Goal: Register for event/course

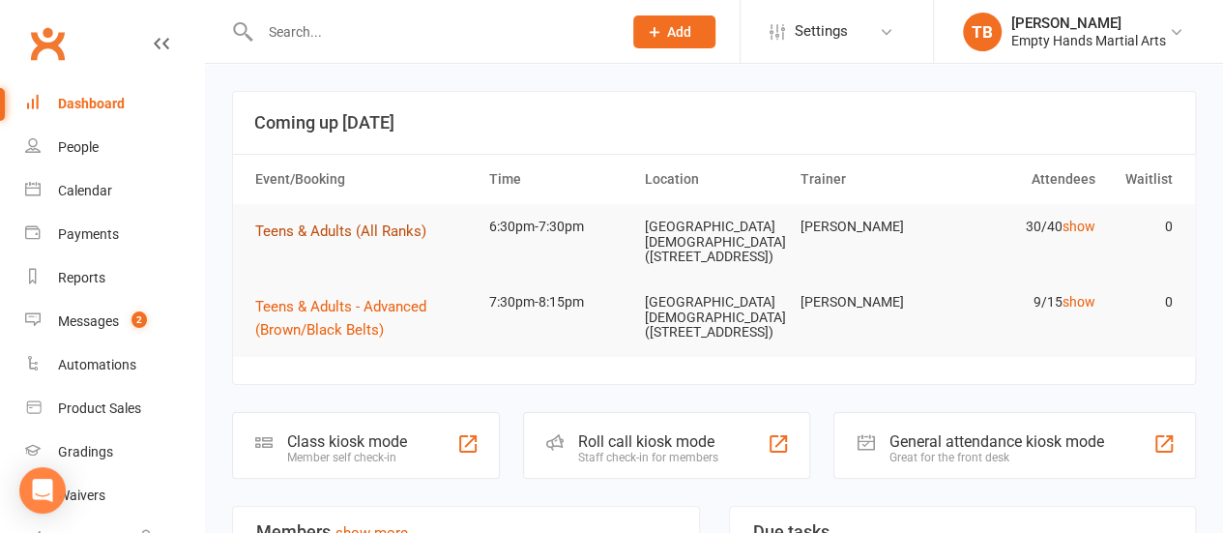
click at [337, 237] on span "Teens & Adults (All Ranks)" at bounding box center [340, 230] width 171 height 17
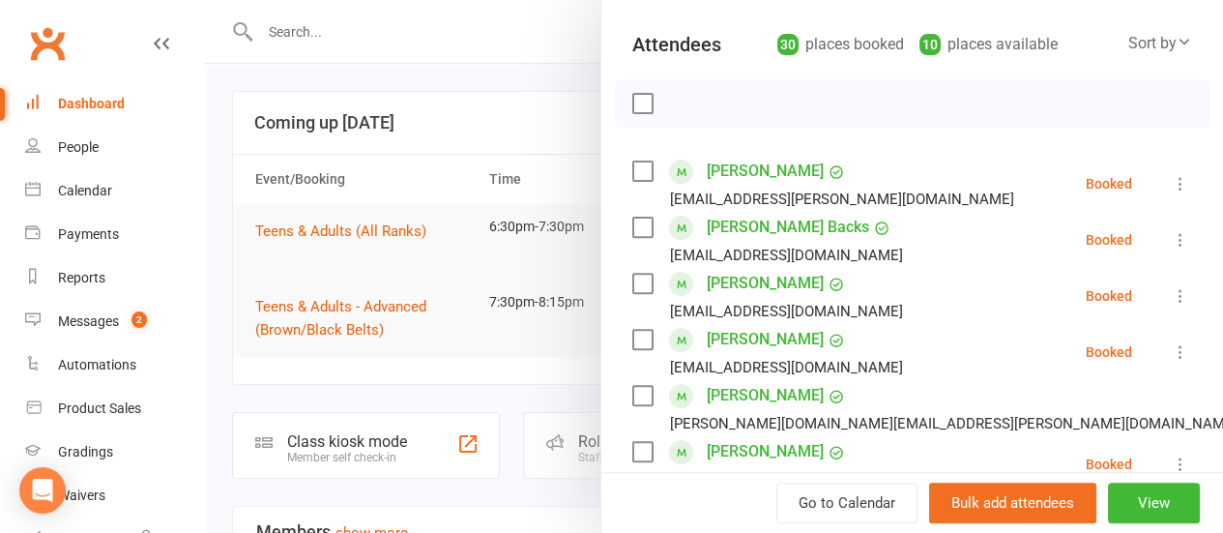
scroll to position [228, 0]
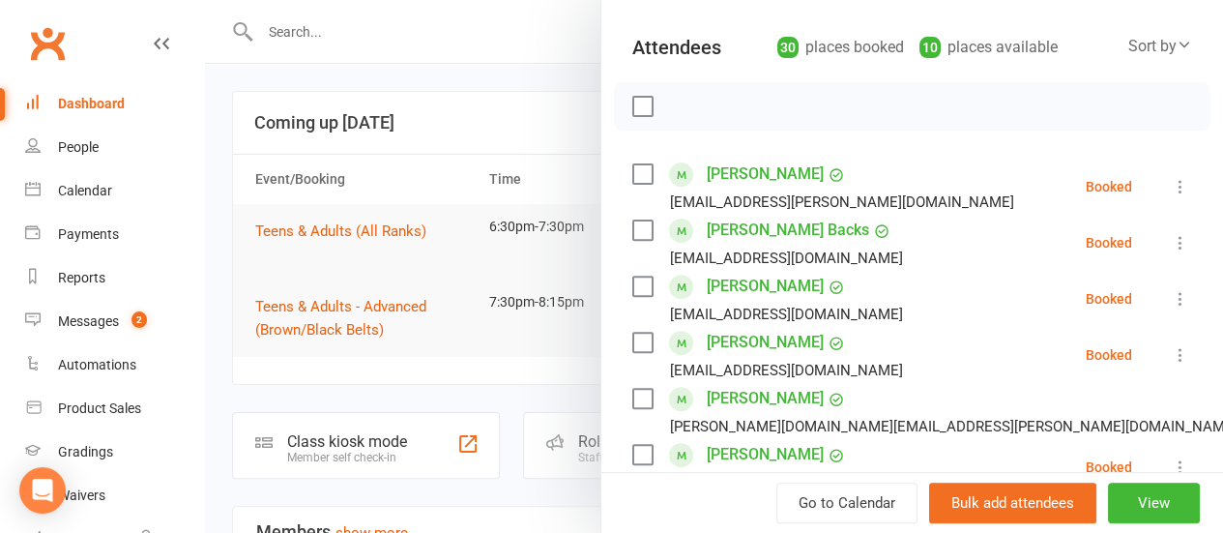
click at [632, 103] on label at bounding box center [641, 106] width 19 height 19
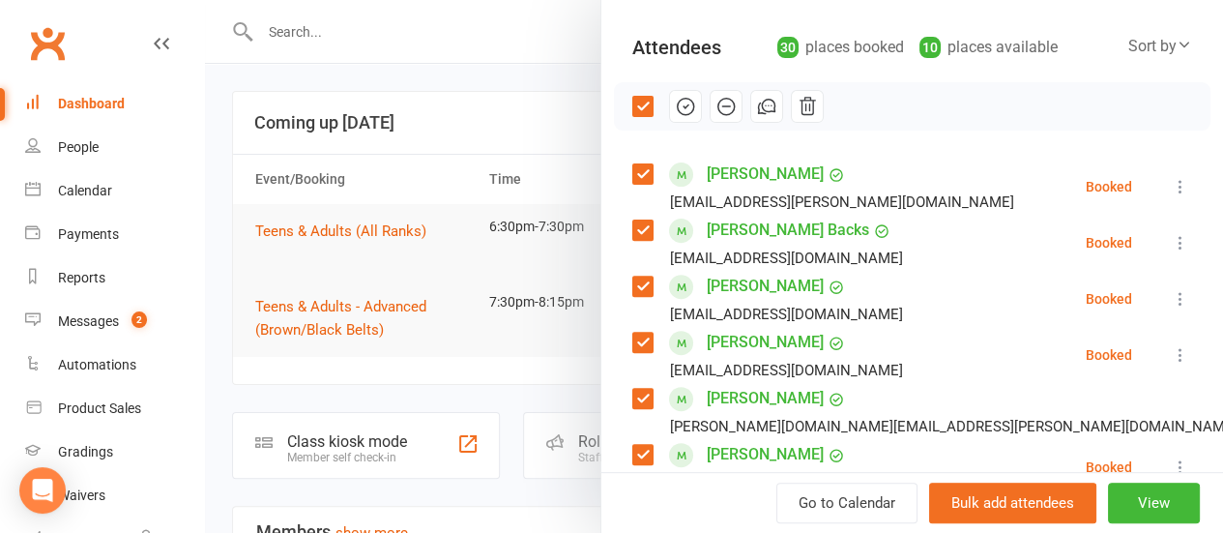
click at [632, 172] on label at bounding box center [641, 173] width 19 height 19
click at [632, 223] on label at bounding box center [641, 229] width 19 height 19
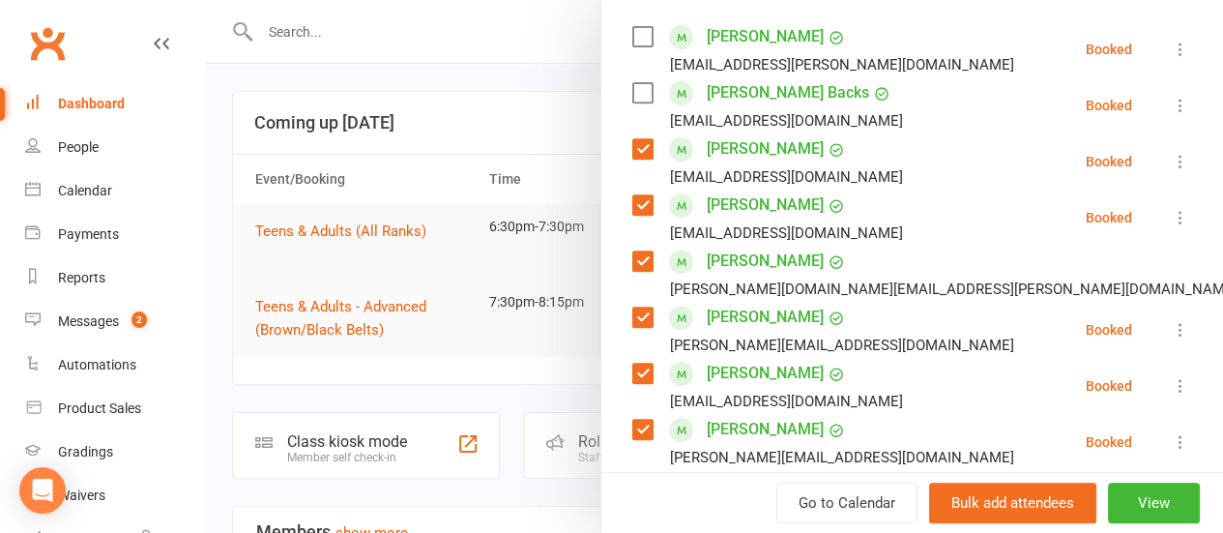
scroll to position [367, 0]
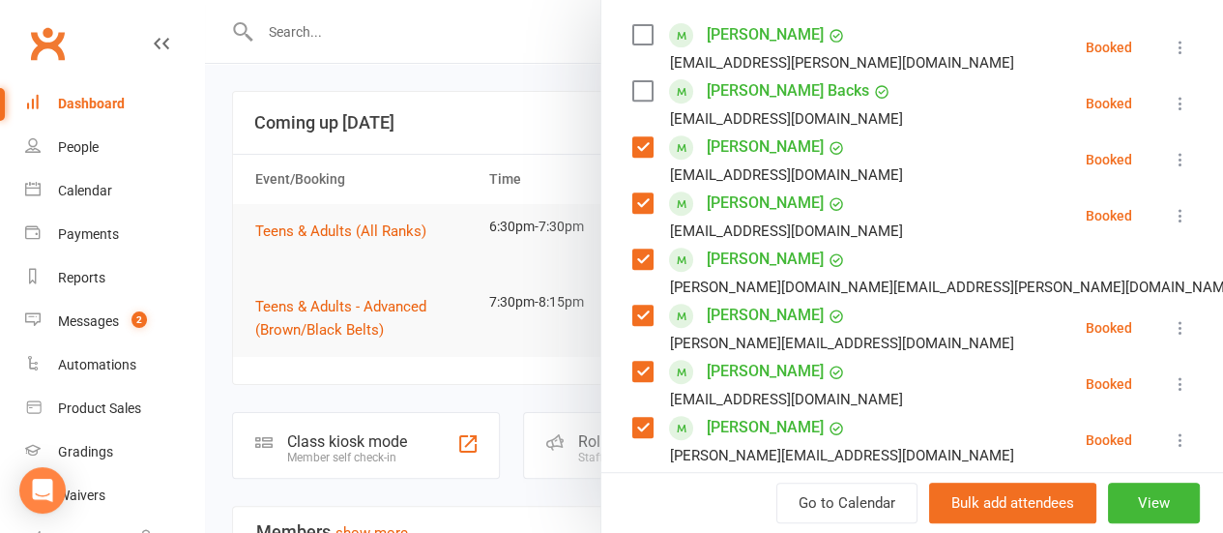
click at [632, 152] on label at bounding box center [641, 146] width 19 height 19
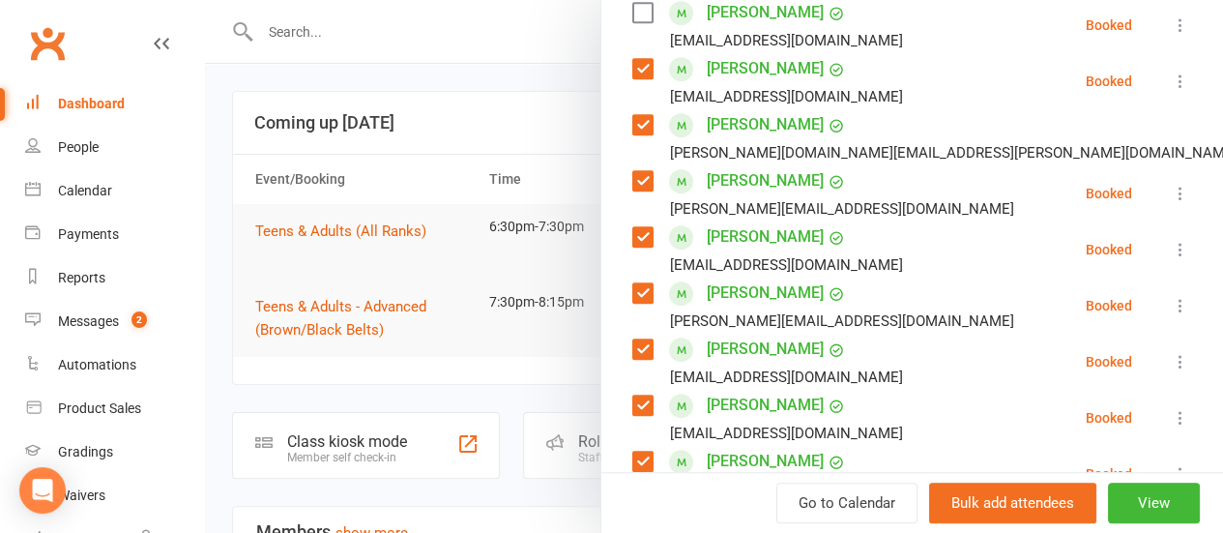
scroll to position [513, 0]
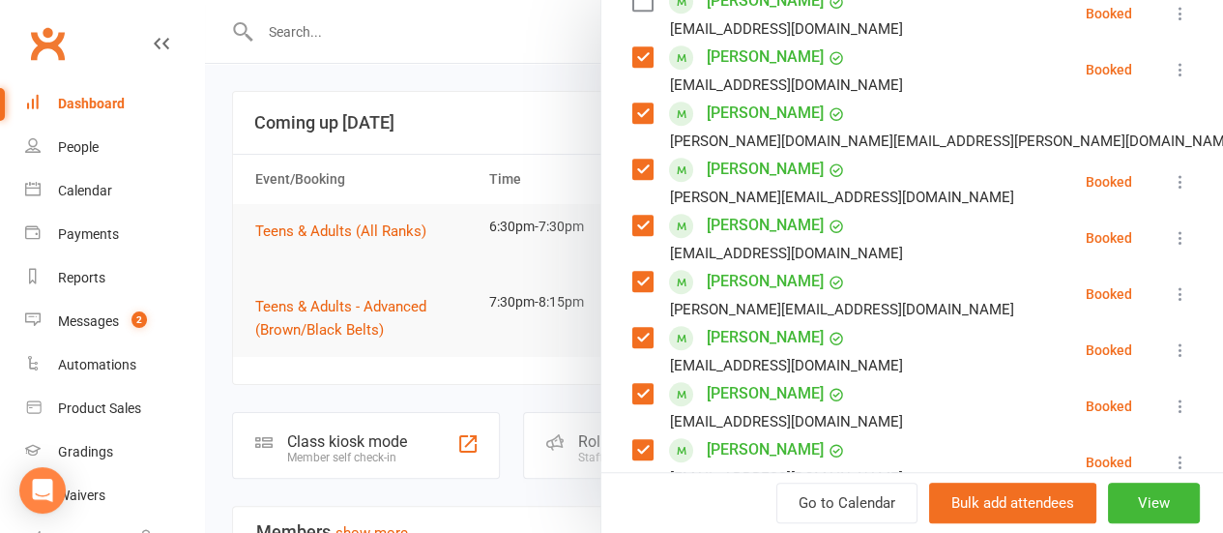
click at [632, 115] on label at bounding box center [641, 112] width 19 height 19
click at [632, 163] on label at bounding box center [641, 169] width 19 height 19
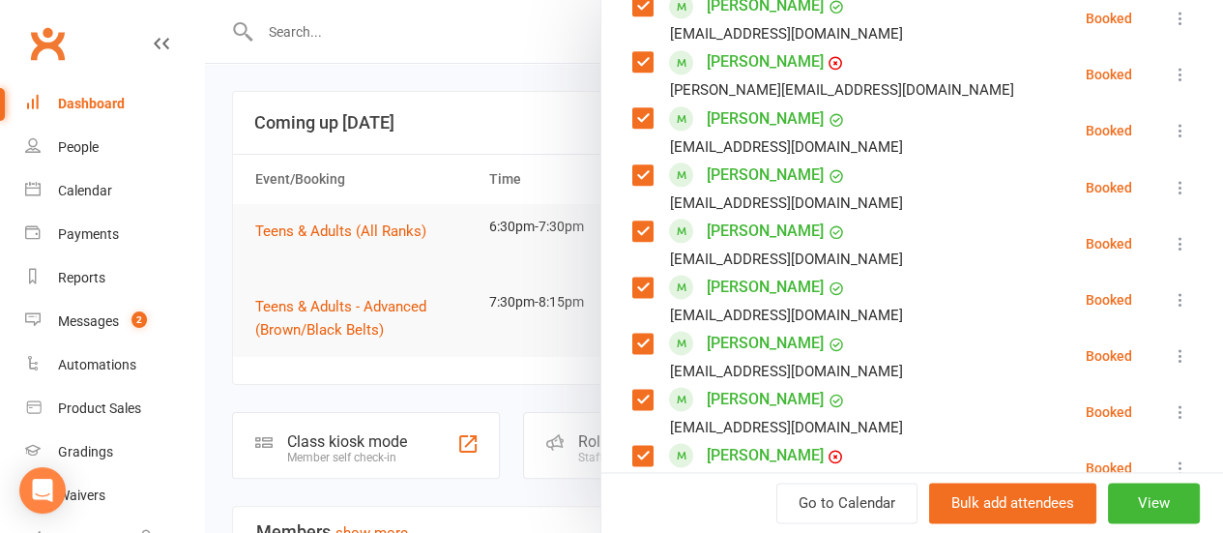
scroll to position [1133, 0]
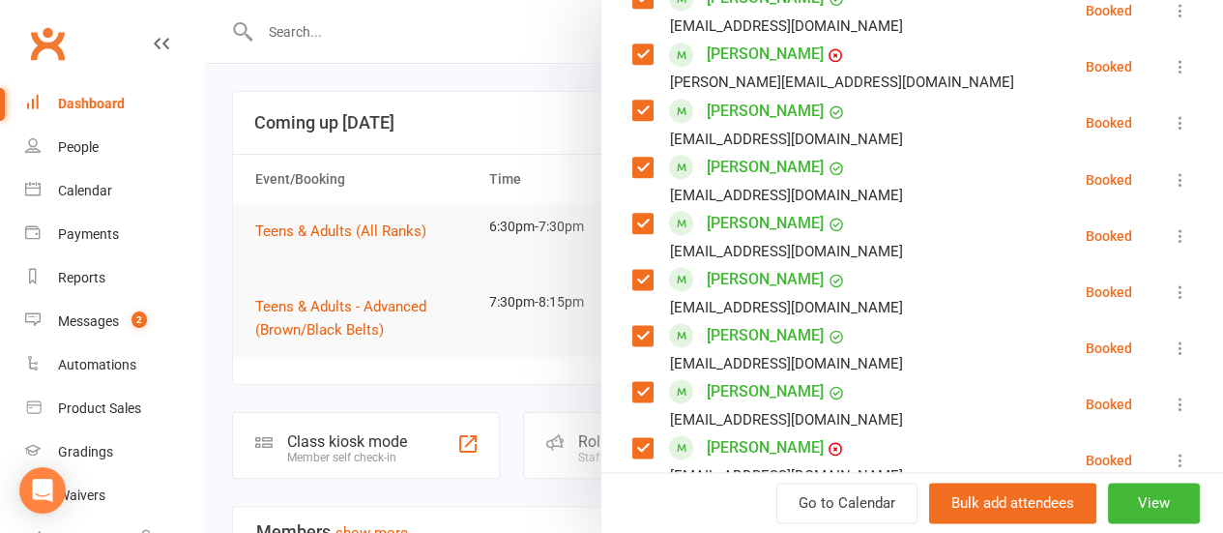
click at [632, 162] on label at bounding box center [641, 167] width 19 height 19
click at [632, 221] on label at bounding box center [641, 223] width 19 height 19
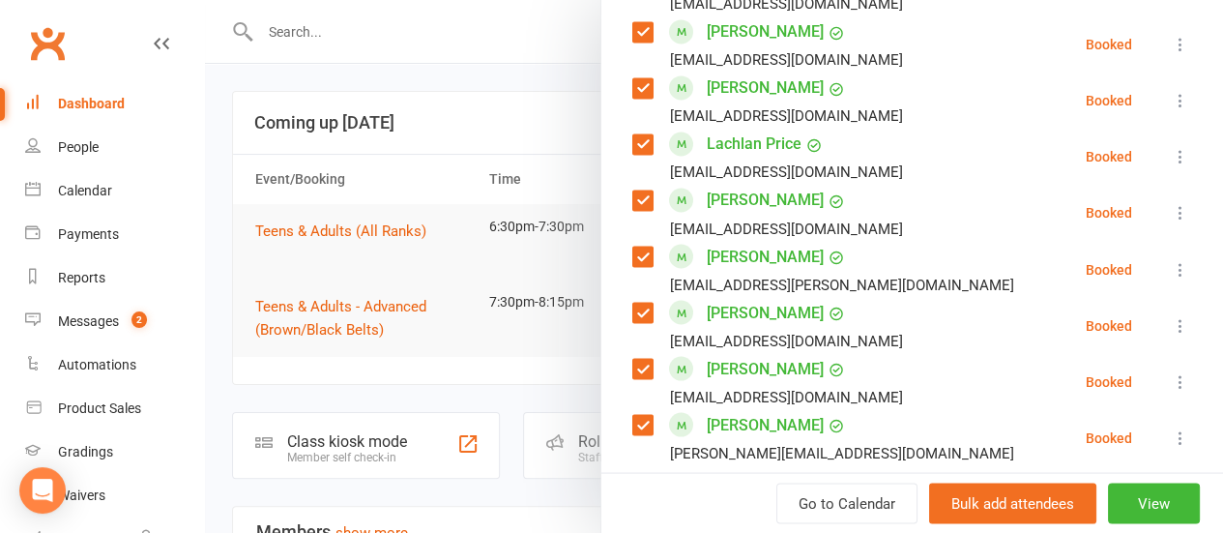
scroll to position [1607, 0]
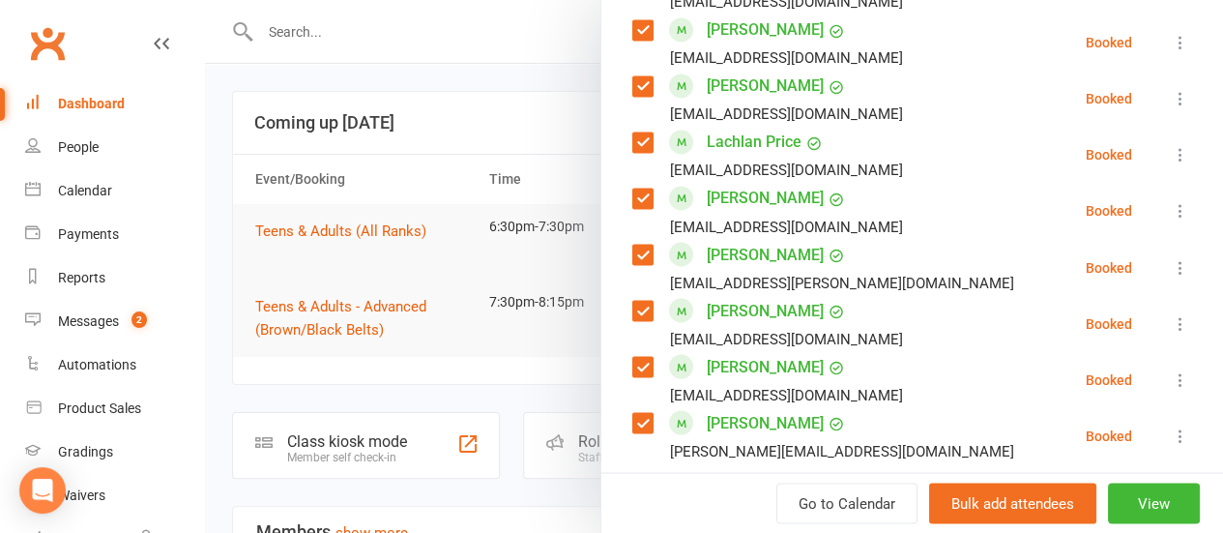
click at [632, 250] on label at bounding box center [641, 254] width 19 height 19
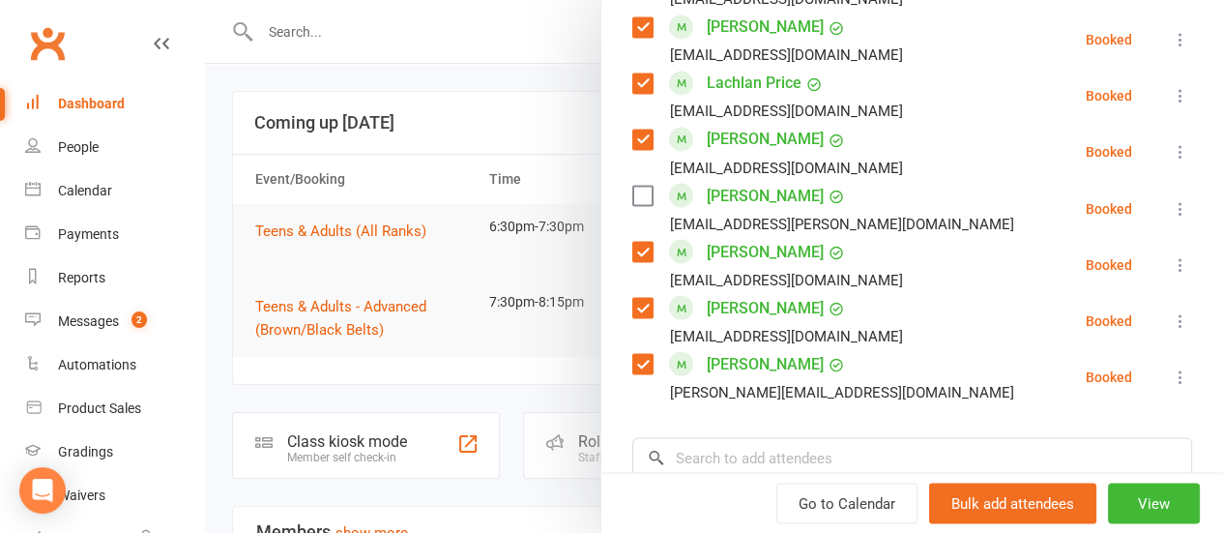
scroll to position [1668, 0]
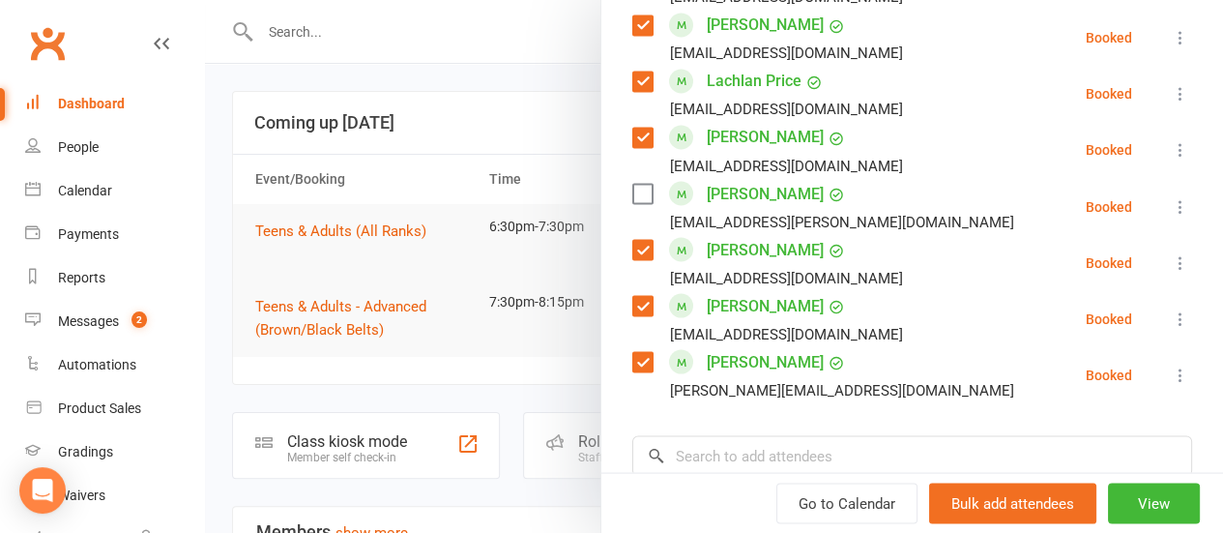
click at [632, 309] on label at bounding box center [641, 305] width 19 height 19
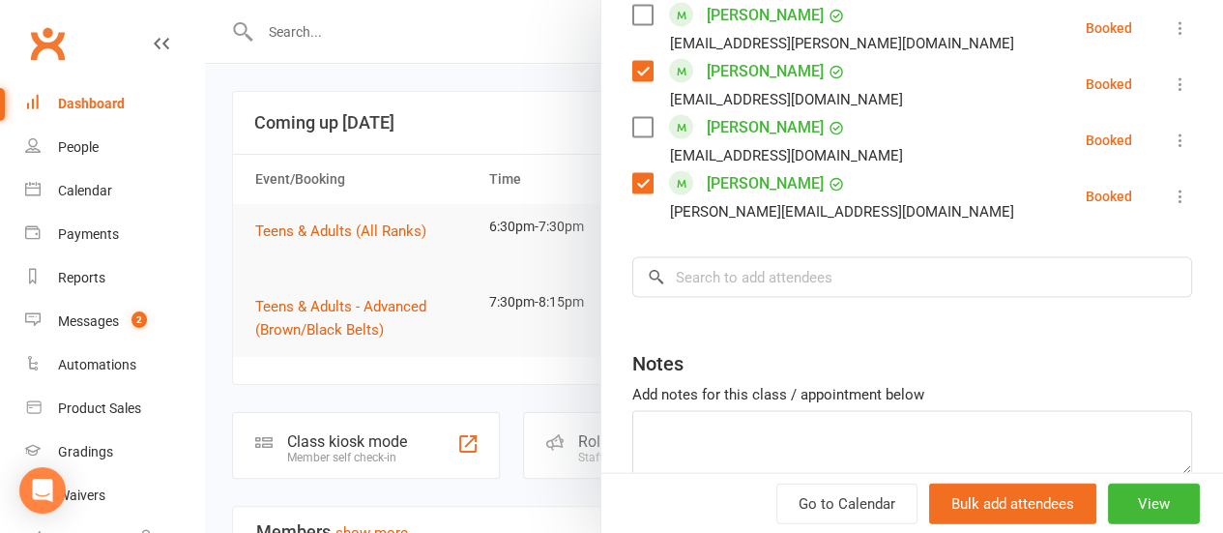
scroll to position [1851, 0]
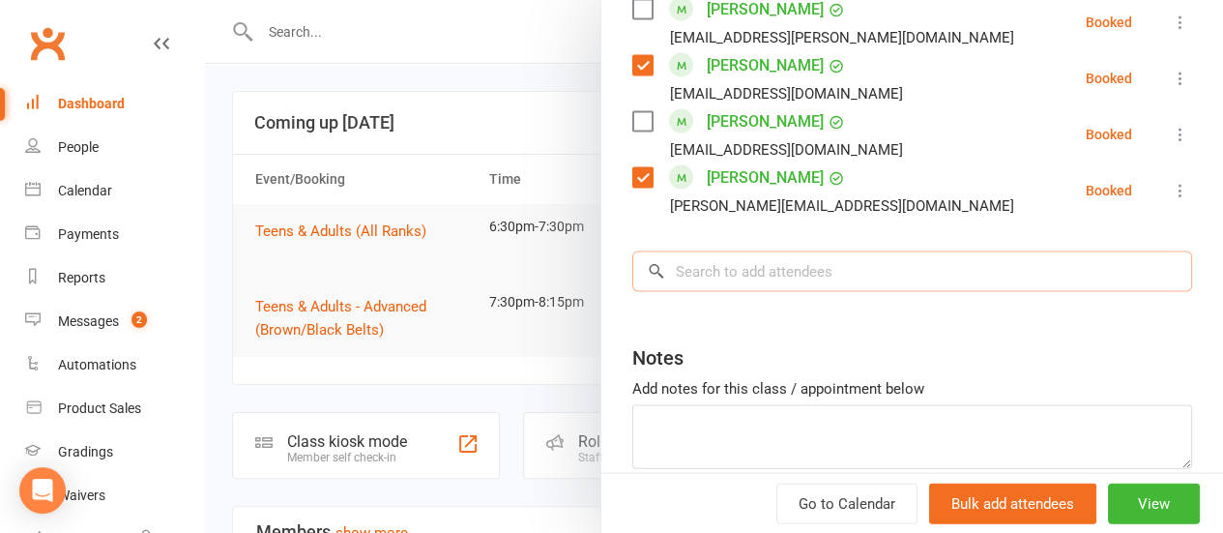
click at [816, 264] on input "search" at bounding box center [912, 271] width 560 height 41
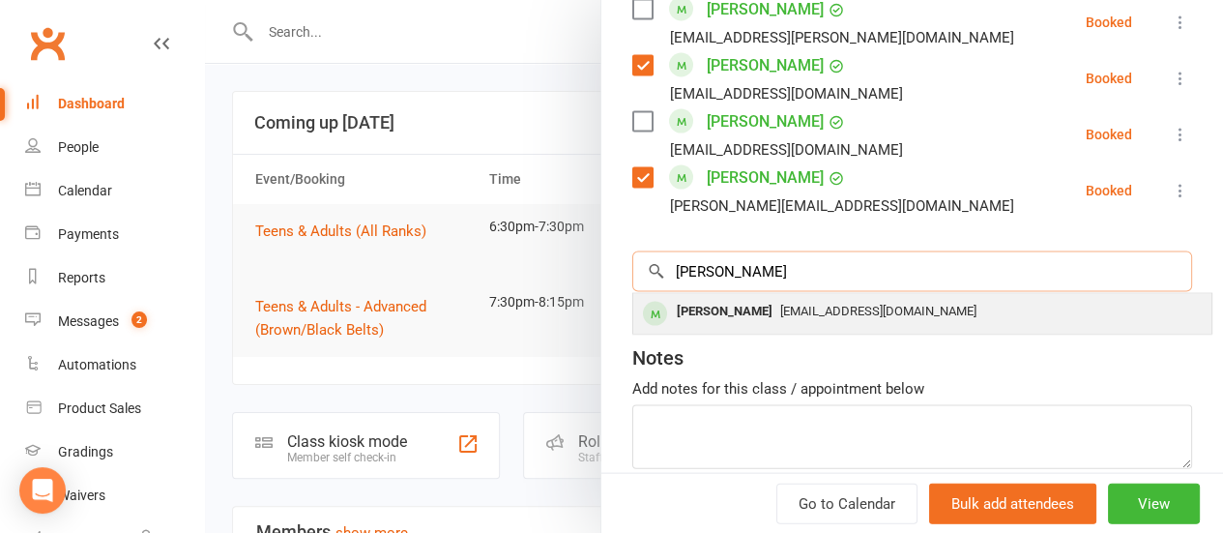
type input "adrian"
click at [804, 306] on span "aemmo@hotmail.com" at bounding box center [878, 311] width 196 height 15
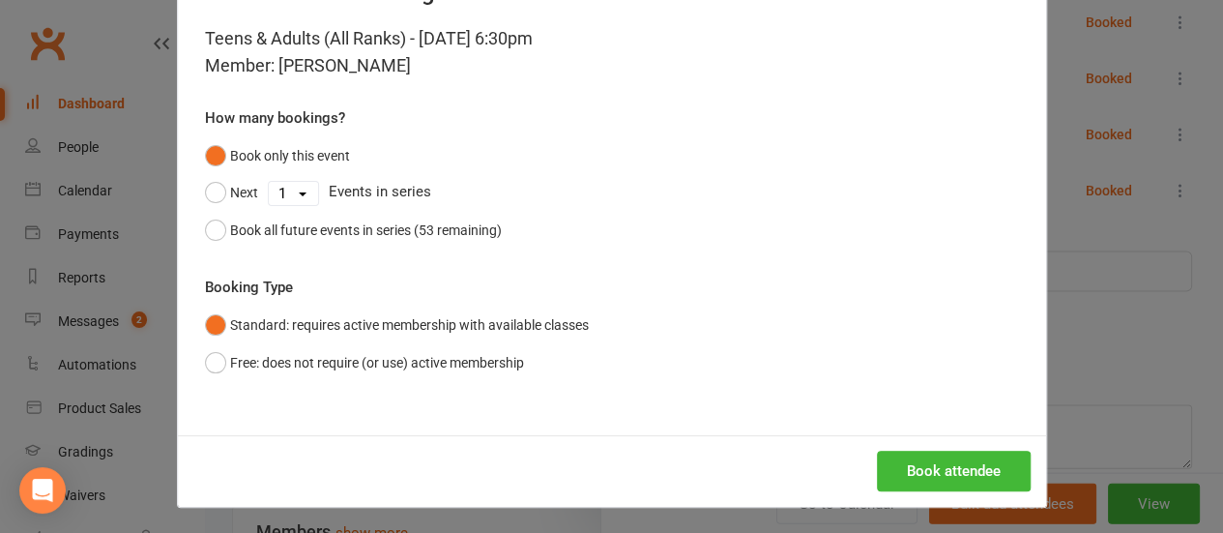
scroll to position [79, 0]
click at [940, 466] on button "Book attendee" at bounding box center [954, 470] width 154 height 41
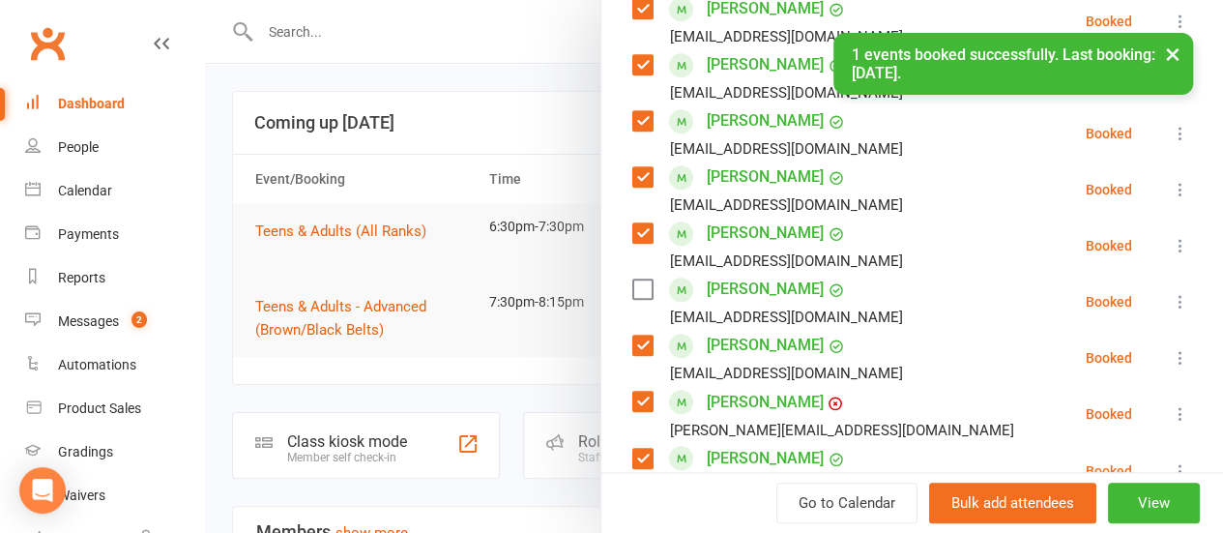
scroll to position [855, 0]
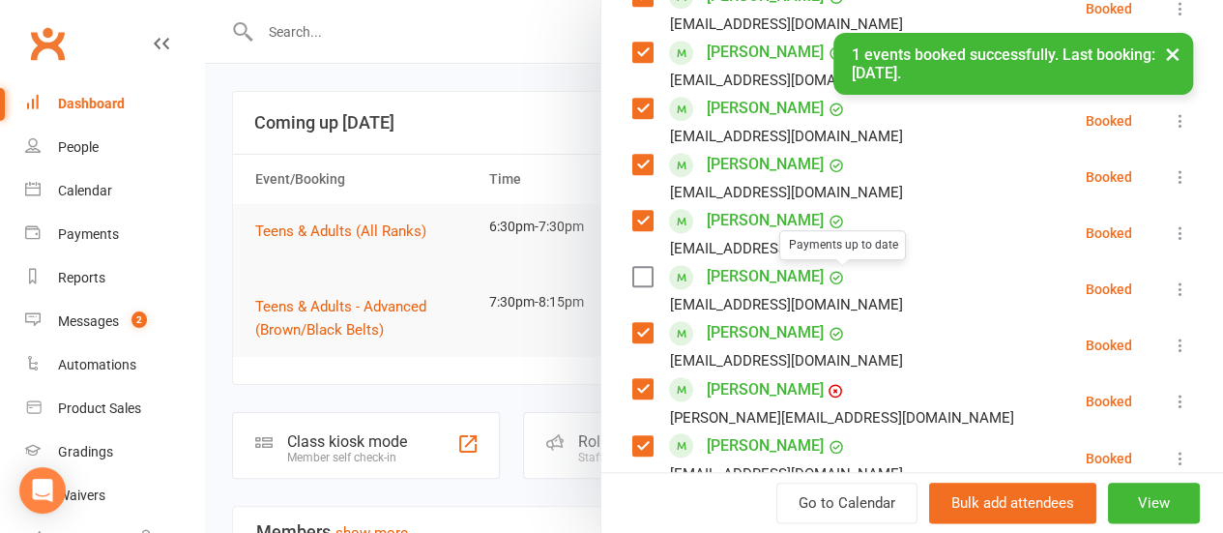
click at [632, 272] on label at bounding box center [641, 276] width 19 height 19
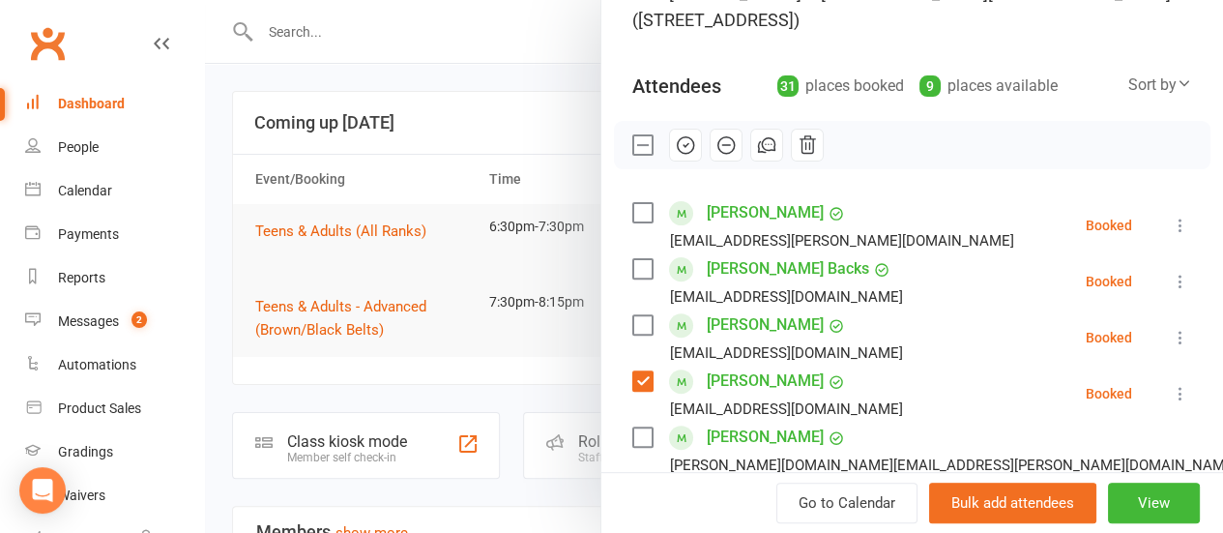
scroll to position [154, 0]
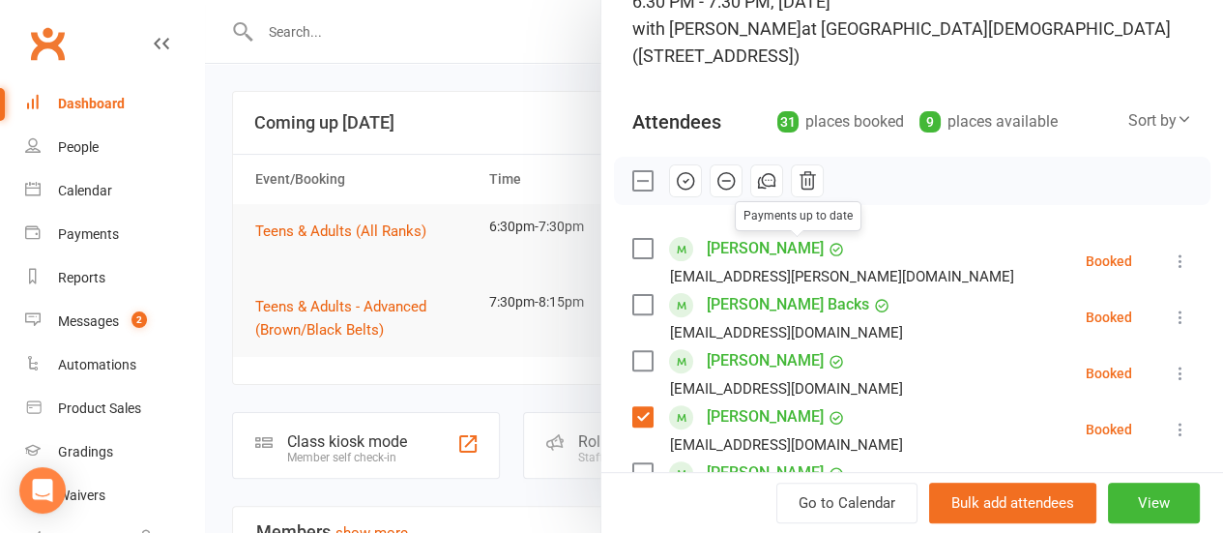
click at [678, 173] on icon "button" at bounding box center [686, 181] width 16 height 16
click at [632, 179] on label at bounding box center [641, 180] width 19 height 19
click at [632, 244] on label at bounding box center [641, 248] width 19 height 19
click at [632, 306] on label at bounding box center [641, 304] width 19 height 19
click at [637, 361] on label at bounding box center [641, 360] width 19 height 19
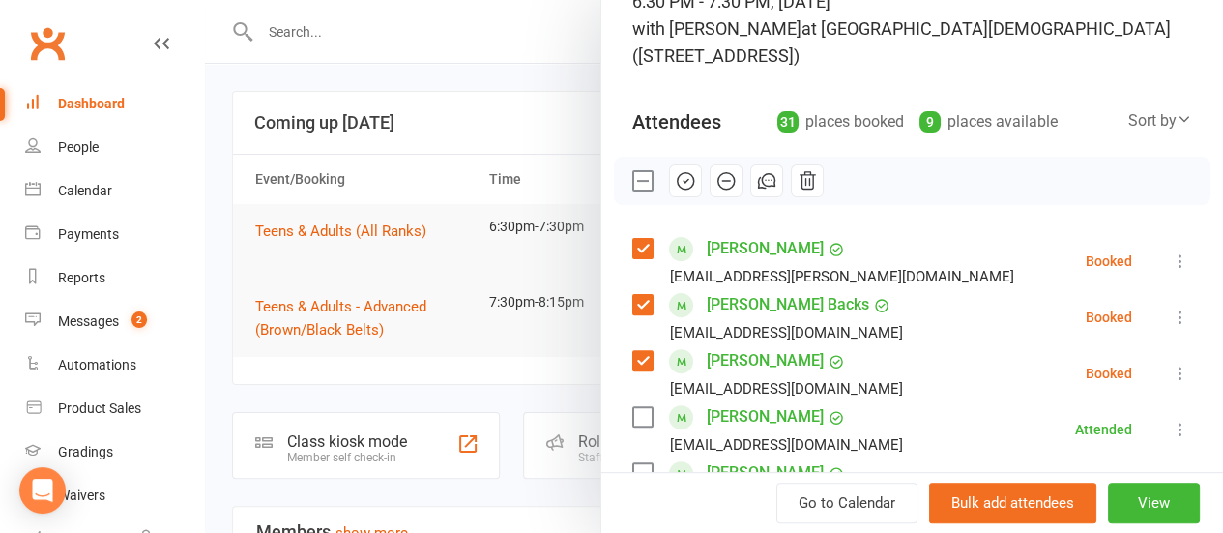
click at [632, 422] on label at bounding box center [641, 416] width 19 height 19
click at [632, 416] on label at bounding box center [641, 416] width 19 height 19
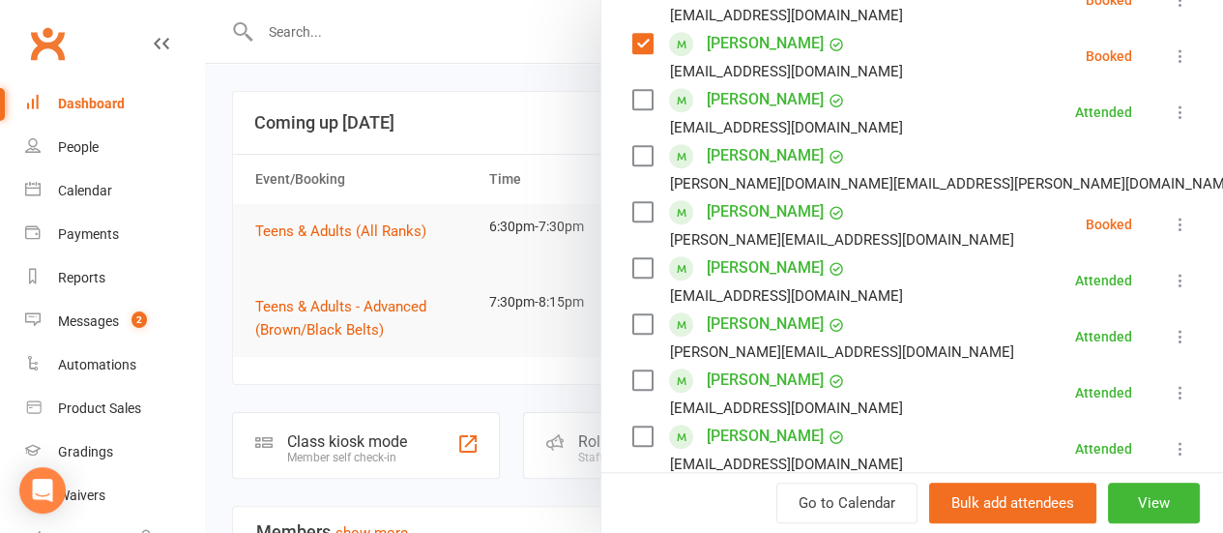
scroll to position [475, 0]
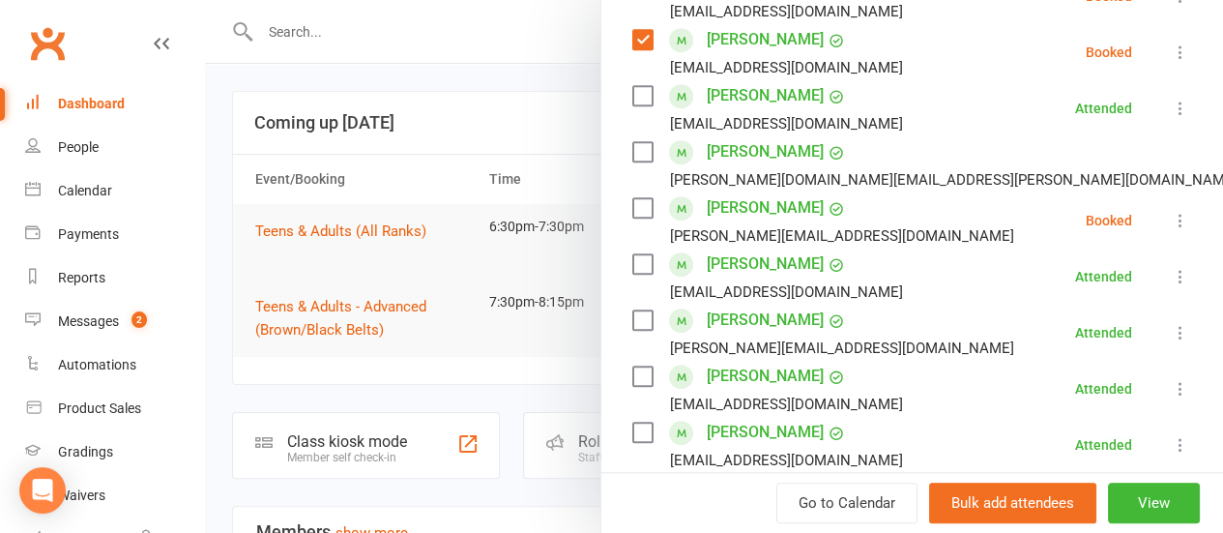
click at [632, 143] on label at bounding box center [641, 151] width 19 height 19
click at [632, 205] on label at bounding box center [641, 207] width 19 height 19
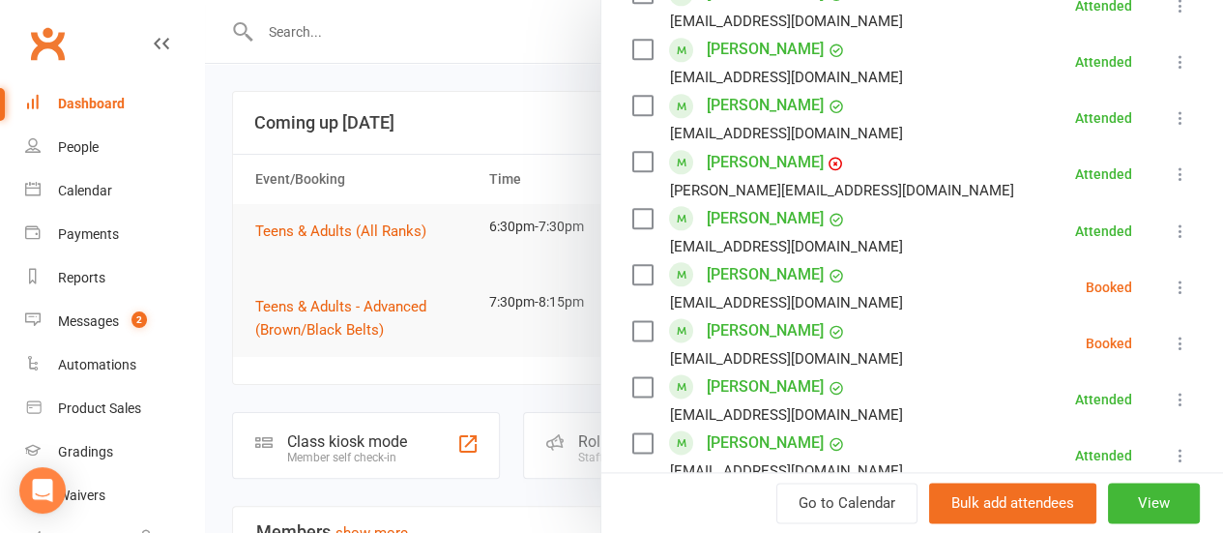
scroll to position [1082, 0]
click at [637, 273] on label at bounding box center [641, 274] width 19 height 19
click at [632, 323] on label at bounding box center [641, 330] width 19 height 19
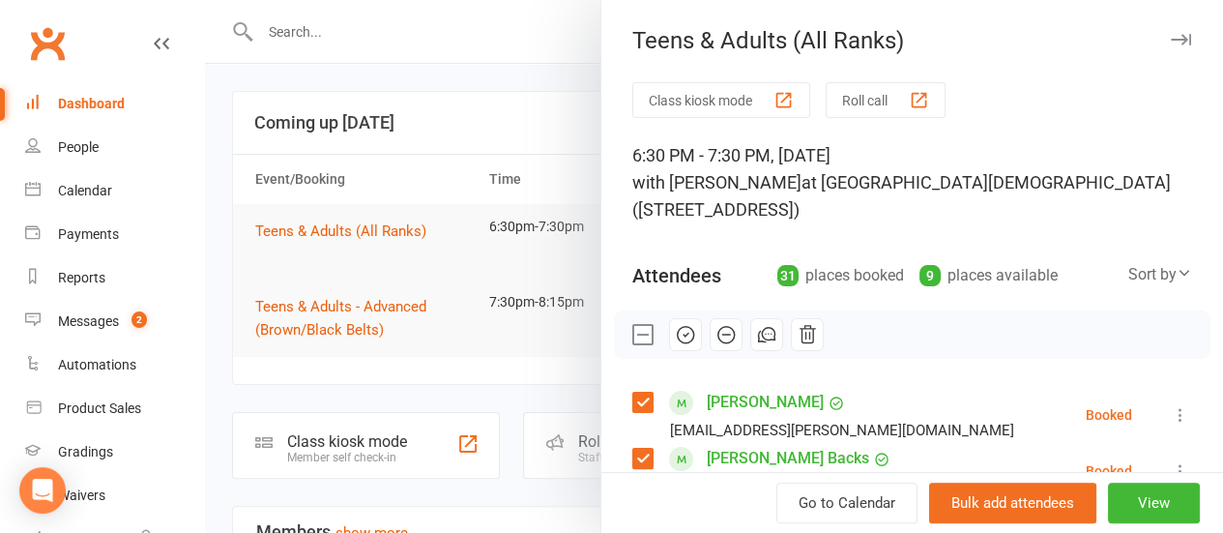
scroll to position [0, 0]
click at [724, 333] on button "button" at bounding box center [726, 334] width 33 height 33
click at [632, 343] on label at bounding box center [641, 334] width 19 height 19
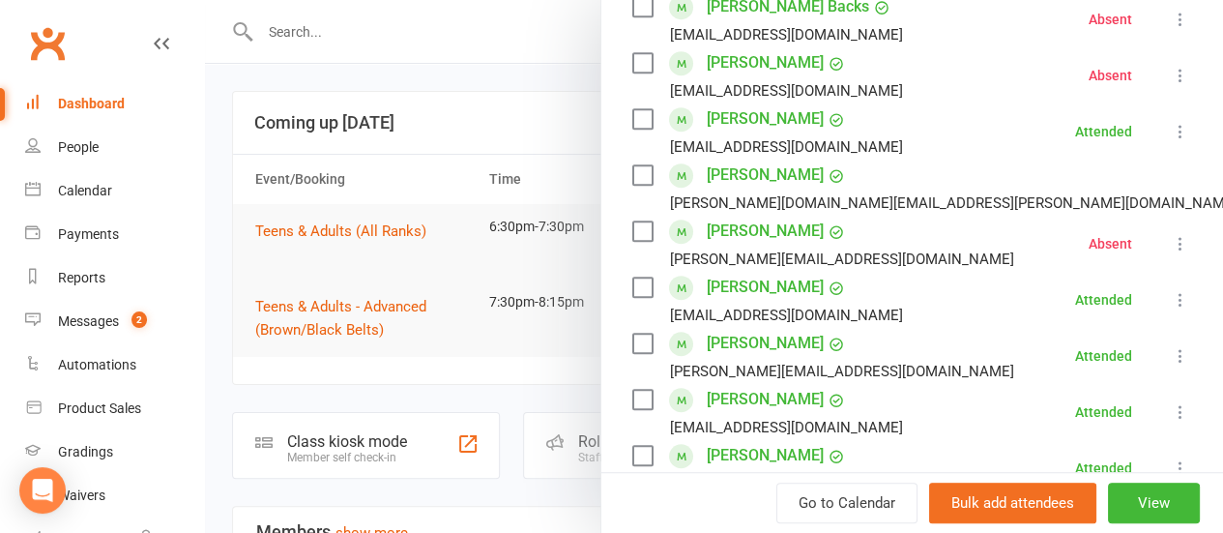
scroll to position [457, 0]
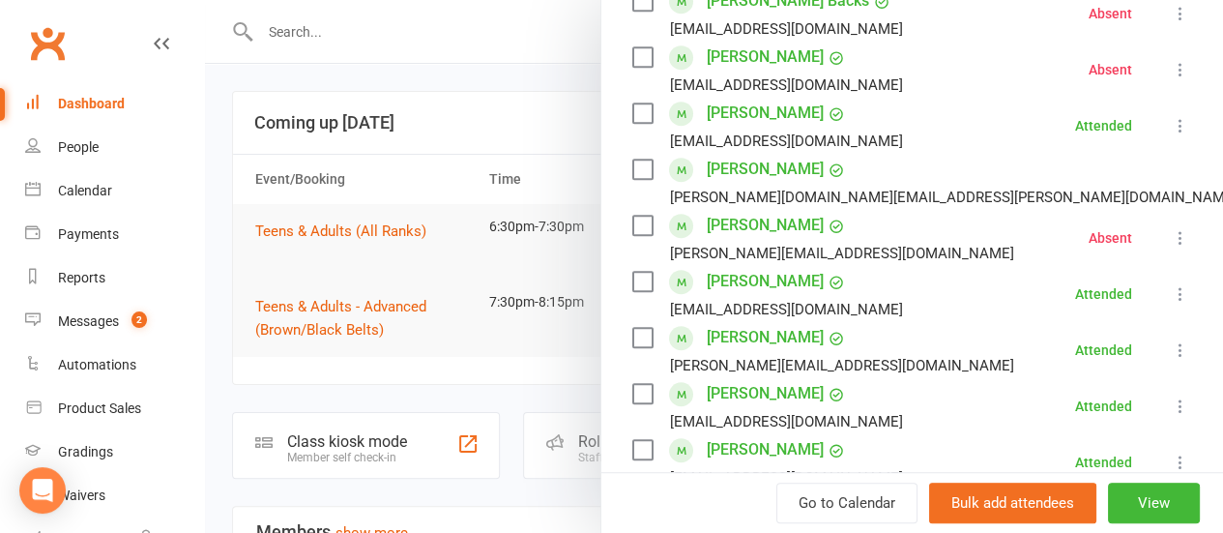
click at [720, 57] on link "Brodie Campbell" at bounding box center [765, 57] width 117 height 31
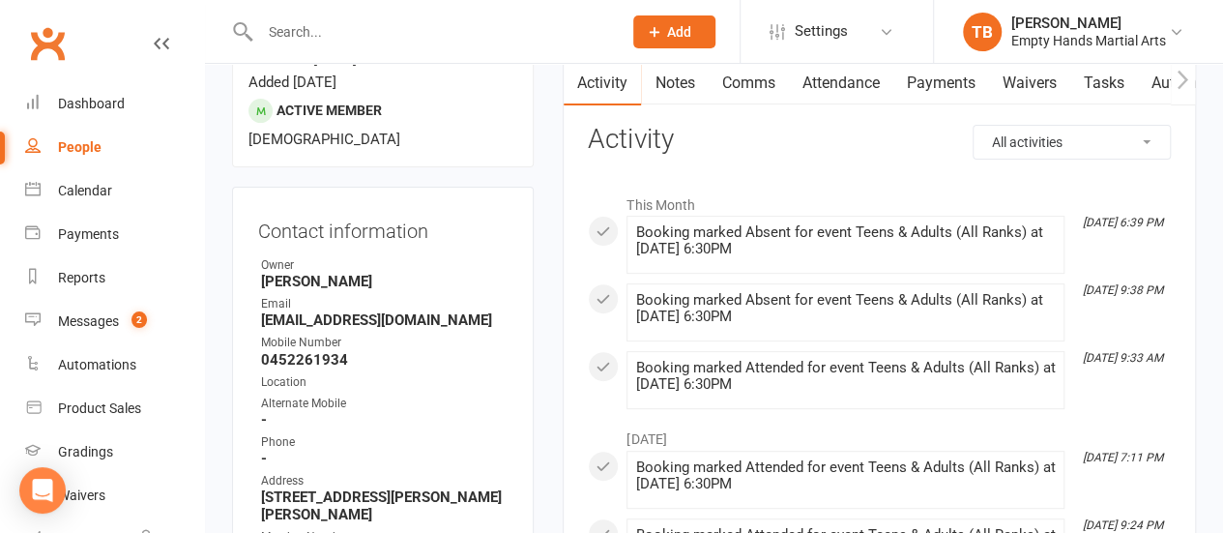
scroll to position [205, 0]
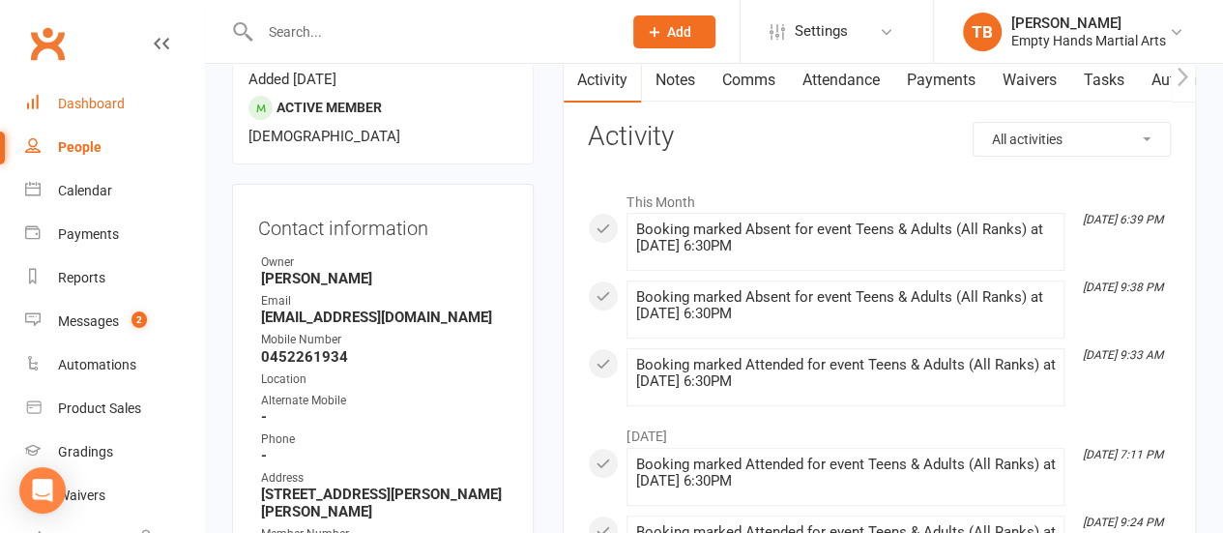
click at [69, 117] on link "Dashboard" at bounding box center [114, 104] width 179 height 44
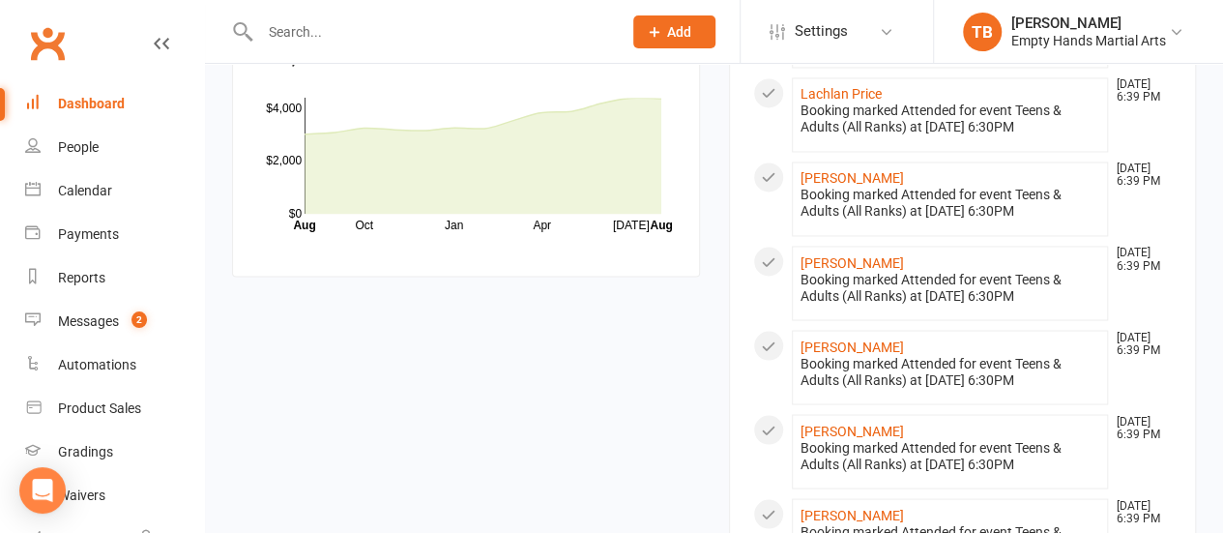
scroll to position [2187, 0]
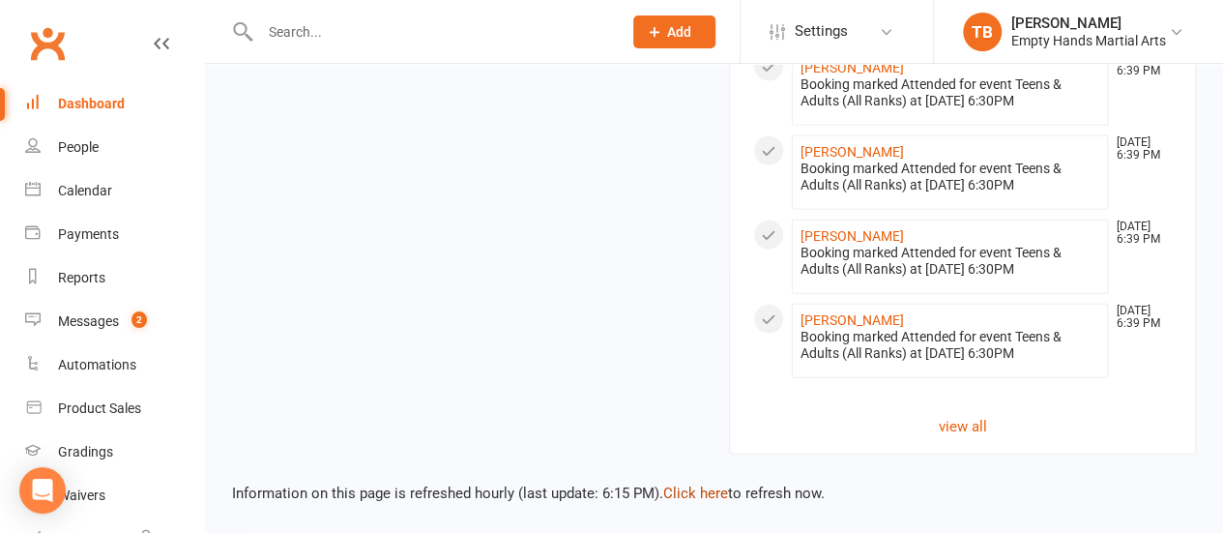
click at [673, 501] on link "Click here" at bounding box center [695, 492] width 65 height 17
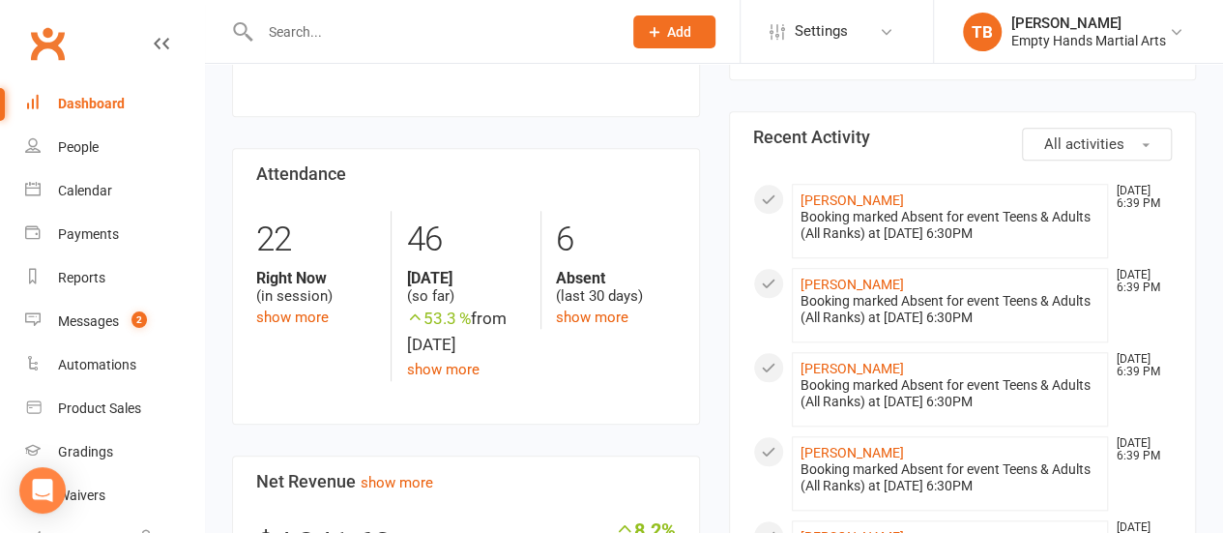
scroll to position [662, 0]
